Goal: Register for event/course

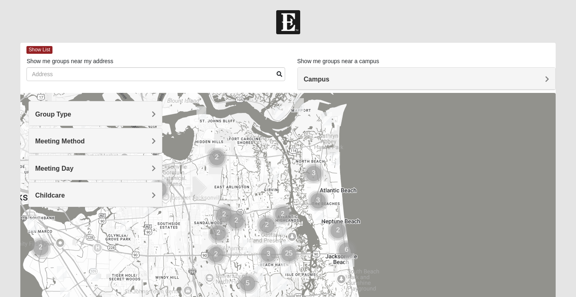
click at [126, 114] on h4 "Group Type" at bounding box center [95, 114] width 121 height 8
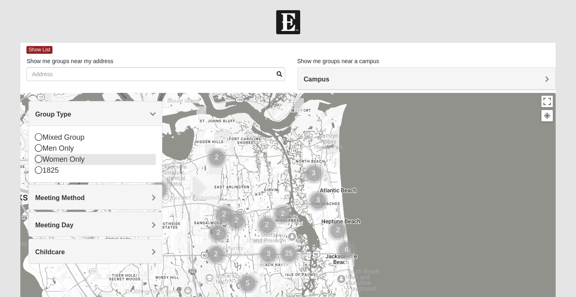
click at [40, 158] on icon at bounding box center [38, 158] width 7 height 7
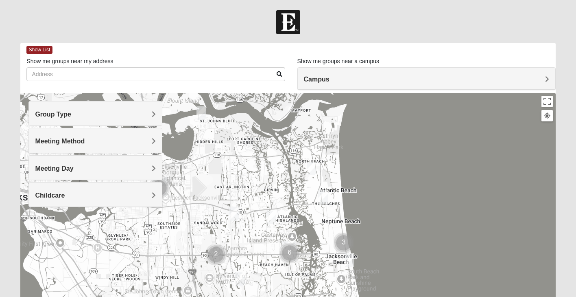
click at [131, 141] on h4 "Meeting Method" at bounding box center [95, 141] width 121 height 8
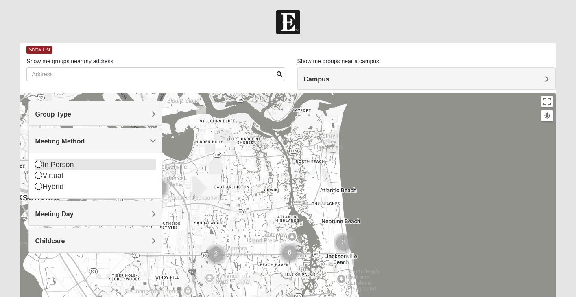
click at [39, 162] on icon at bounding box center [38, 163] width 7 height 7
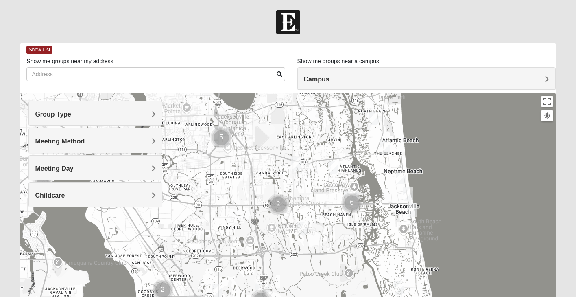
drag, startPoint x: 309, startPoint y: 230, endPoint x: 372, endPoint y: 178, distance: 81.6
click at [372, 178] on div at bounding box center [287, 256] width 535 height 326
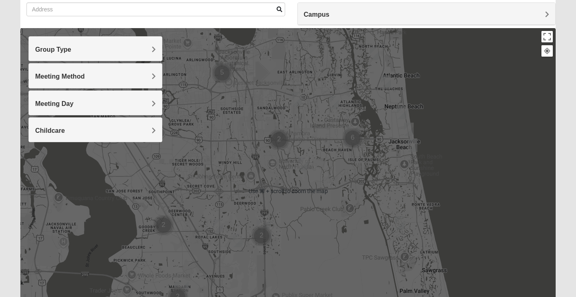
scroll to position [60, 0]
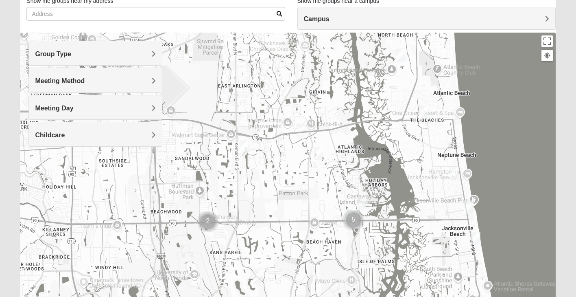
drag, startPoint x: 334, startPoint y: 134, endPoint x: 351, endPoint y: 243, distance: 111.2
click at [351, 245] on div at bounding box center [287, 196] width 535 height 326
click at [320, 153] on img "Womens Yonge 32224" at bounding box center [319, 153] width 10 height 13
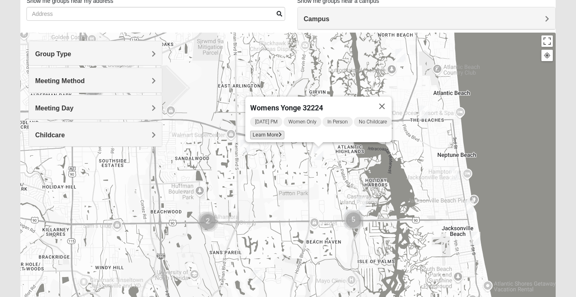
click at [270, 131] on span "Learn More" at bounding box center [267, 135] width 34 height 9
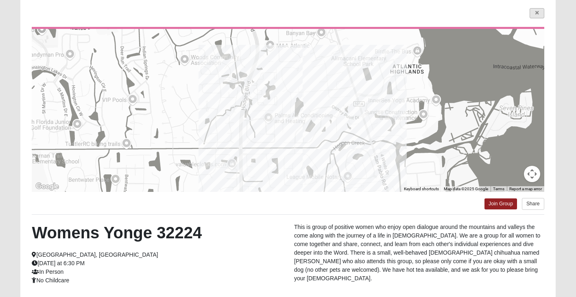
click at [539, 13] on link at bounding box center [537, 13] width 15 height 10
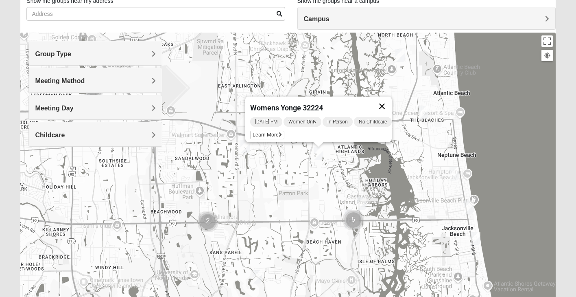
click at [392, 101] on button "Close" at bounding box center [382, 106] width 20 height 20
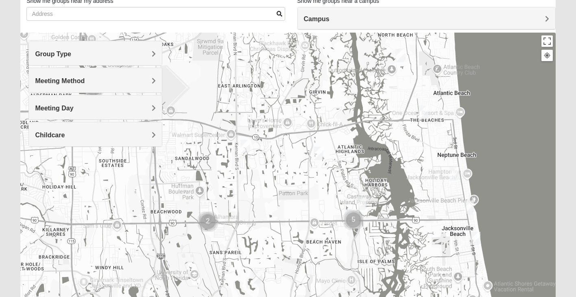
click at [355, 219] on img "Cluster of 5 groups" at bounding box center [354, 220] width 20 height 20
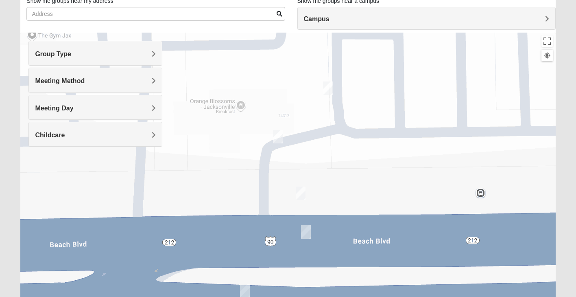
click at [280, 140] on img "On Campus Womens Holt 32250" at bounding box center [278, 136] width 10 height 13
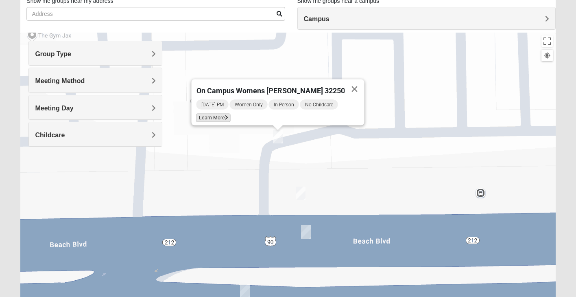
click at [230, 114] on span "Learn More" at bounding box center [214, 118] width 34 height 9
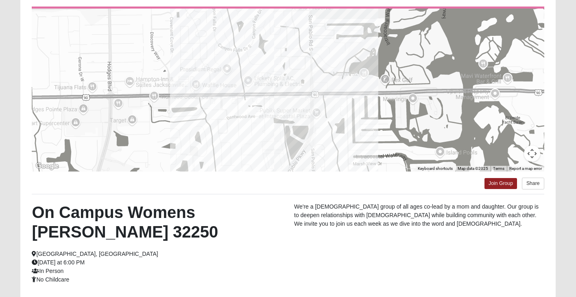
scroll to position [81, 0]
click at [503, 180] on link "Join Group" at bounding box center [501, 182] width 33 height 11
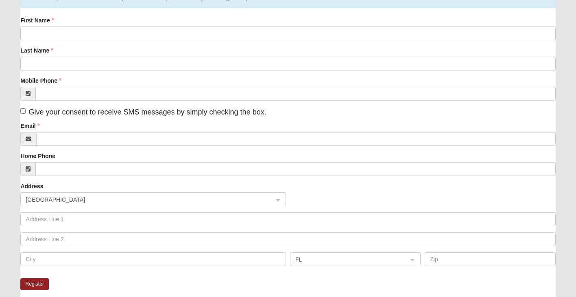
scroll to position [41, 0]
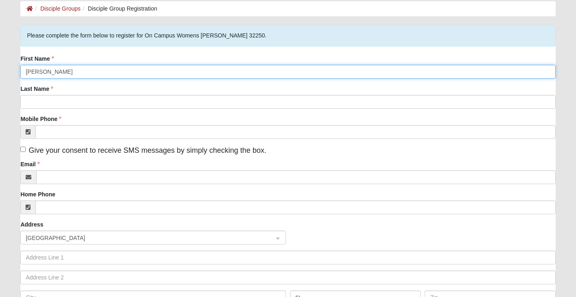
type input "[PERSON_NAME]"
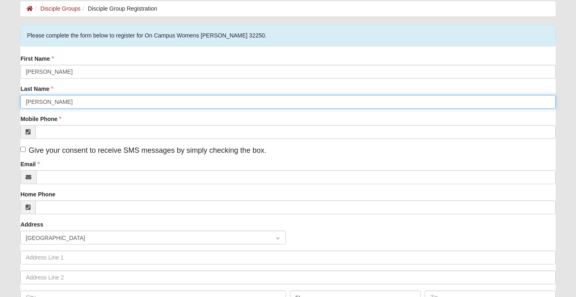
type input "[PERSON_NAME]"
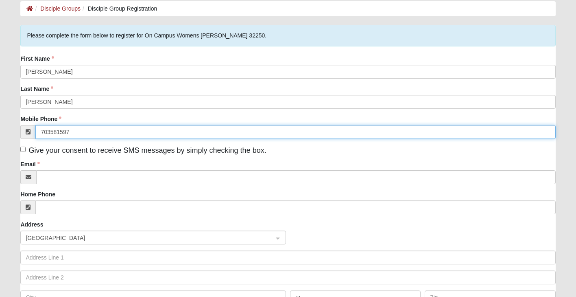
type input "[PHONE_NUMBER]"
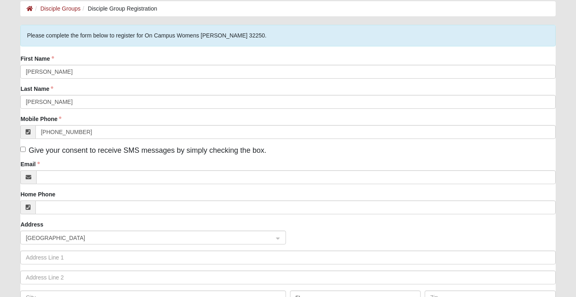
click at [204, 164] on div "Email" at bounding box center [287, 172] width 535 height 24
click at [23, 150] on input "Give your consent to receive SMS messages by simply checking the box." at bounding box center [22, 149] width 5 height 5
checkbox input "true"
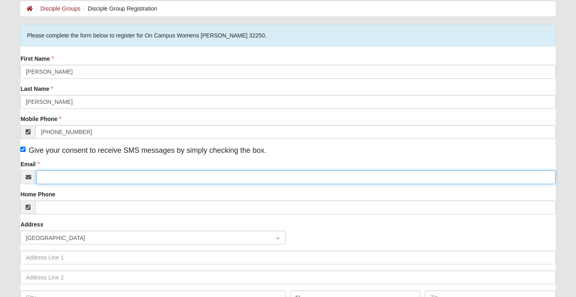
type input "[EMAIL_ADDRESS][DOMAIN_NAME]"
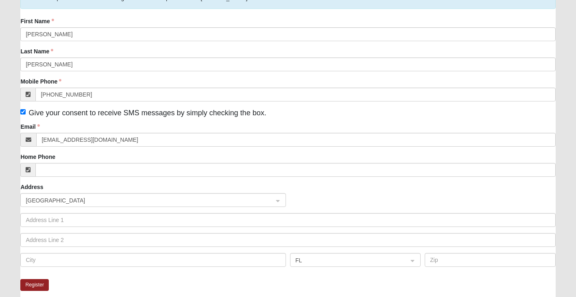
scroll to position [78, 0]
